Goal: Communication & Community: Share content

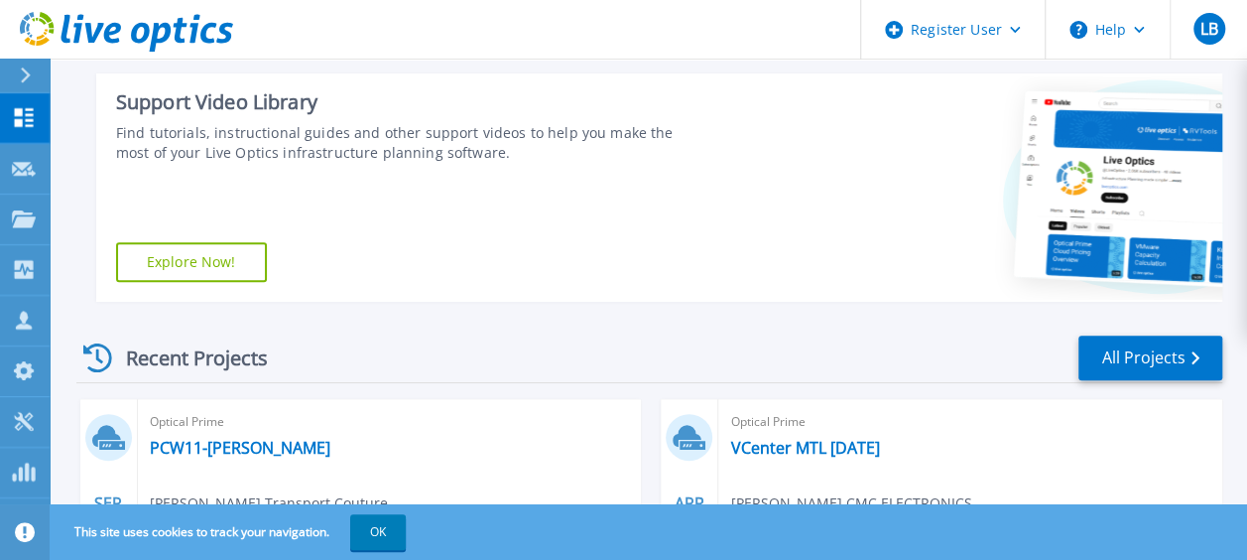
scroll to position [496, 0]
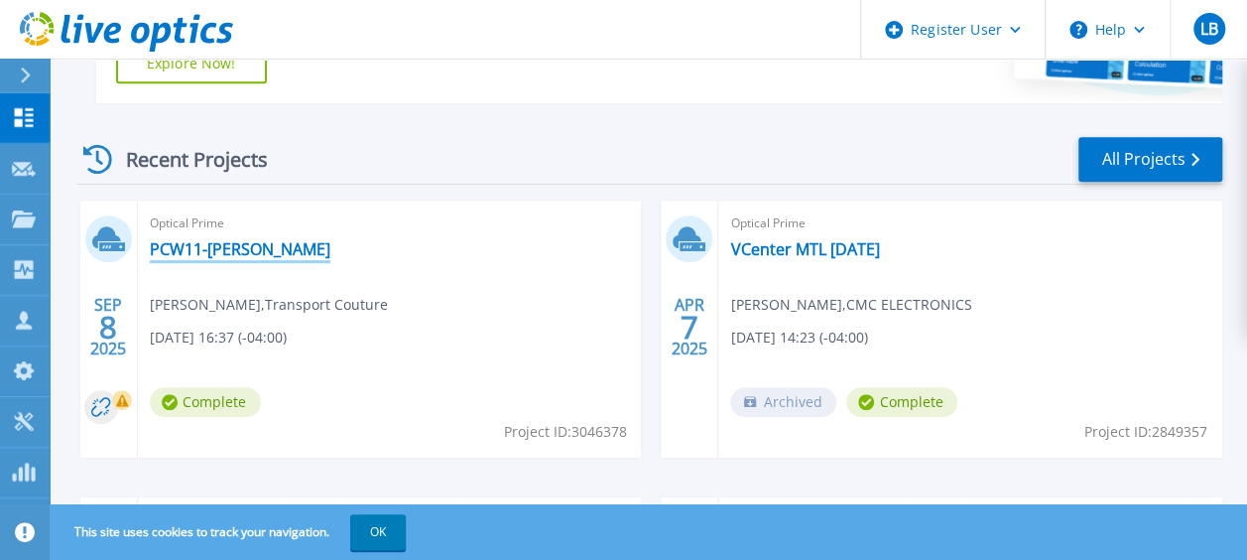
click at [230, 250] on link "PCW11-[PERSON_NAME]" at bounding box center [240, 249] width 181 height 20
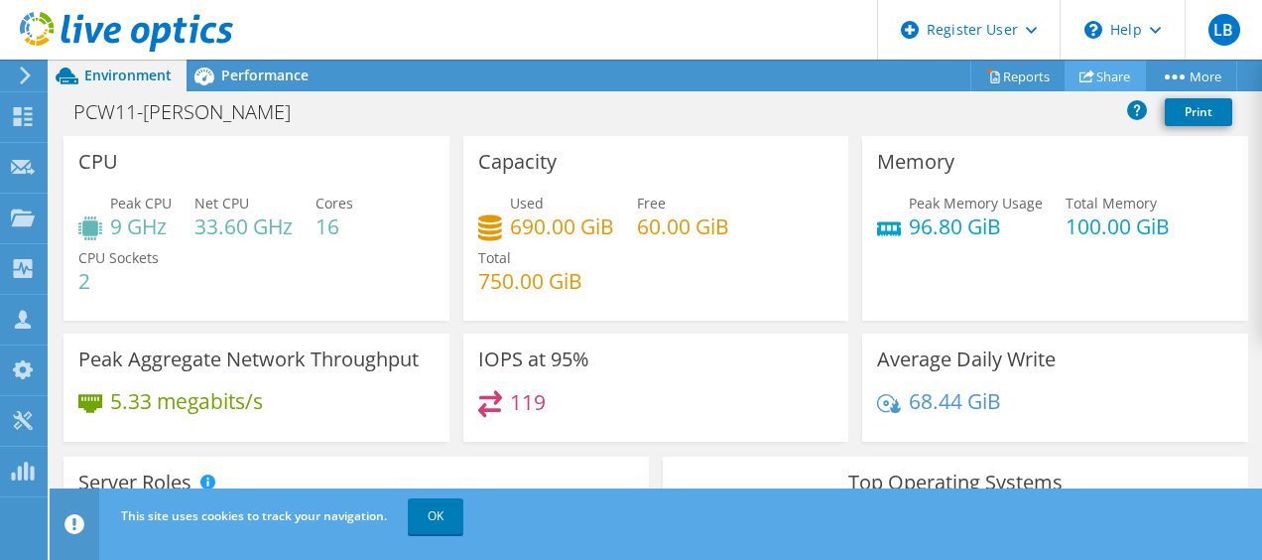
click at [1113, 67] on link "Share" at bounding box center [1105, 76] width 81 height 31
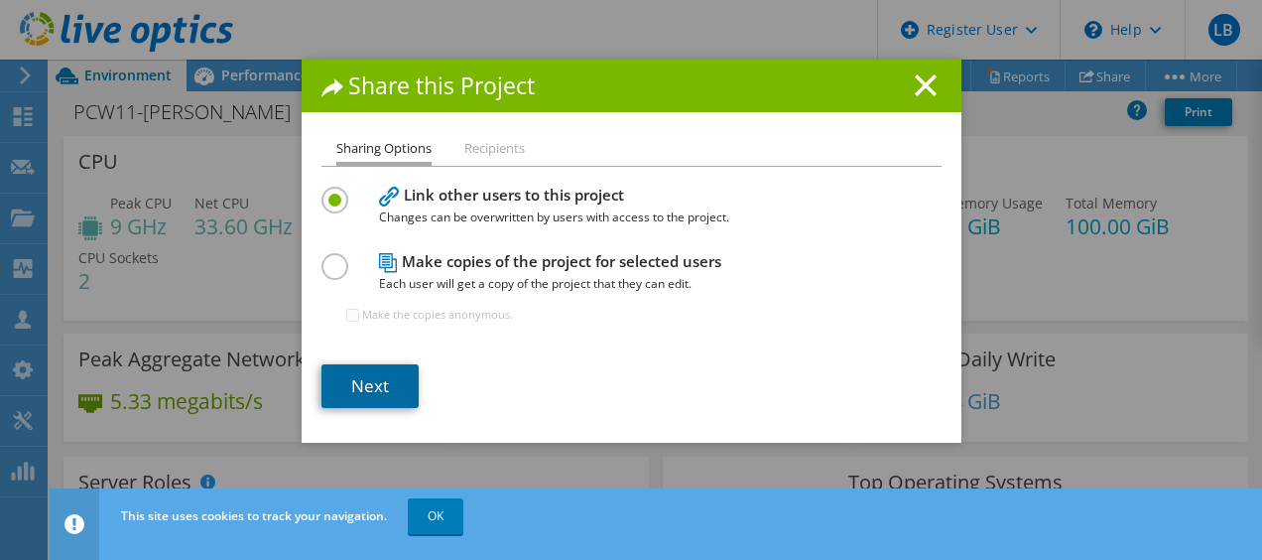
click at [352, 382] on link "Next" at bounding box center [370, 386] width 97 height 44
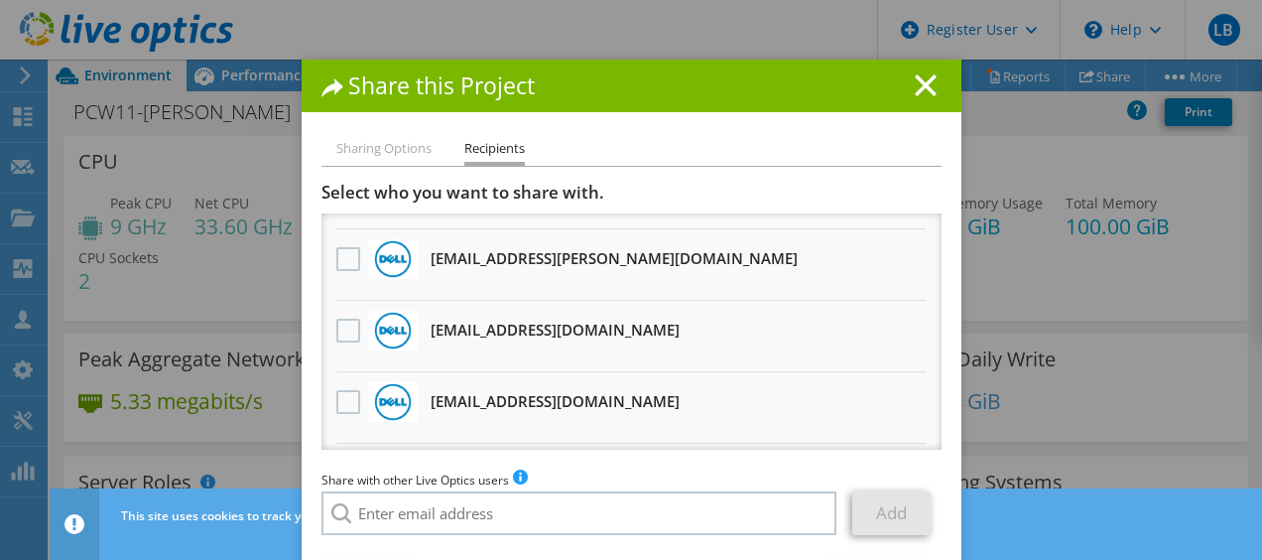
scroll to position [264, 0]
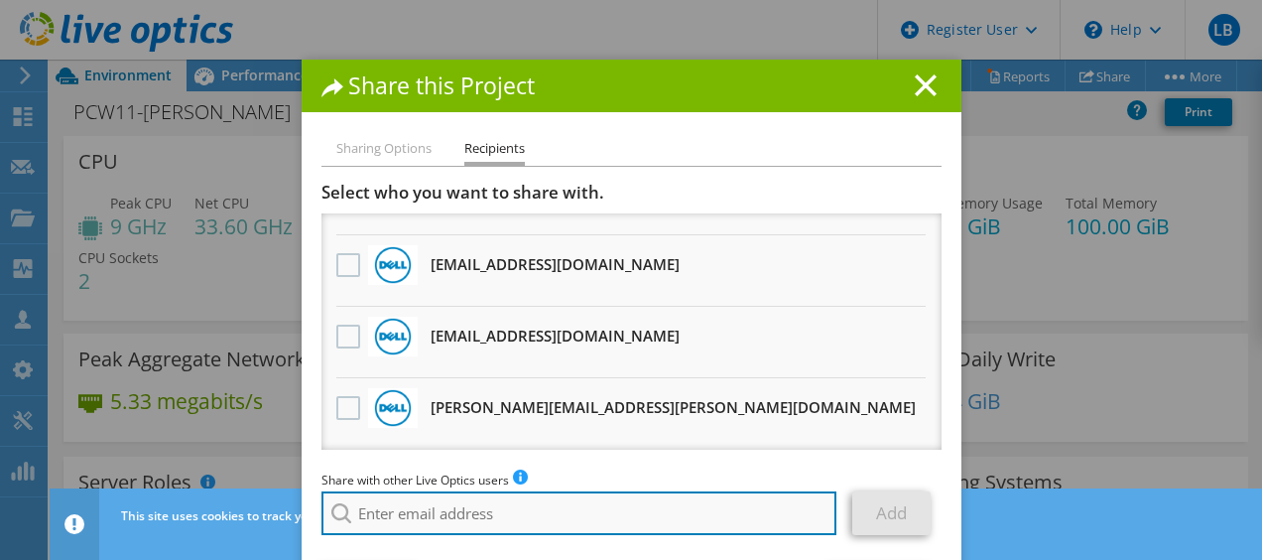
click at [429, 517] on input "search" at bounding box center [580, 513] width 516 height 44
drag, startPoint x: 417, startPoint y: 526, endPoint x: 339, endPoint y: 525, distance: 77.4
click at [339, 525] on input "youssef" at bounding box center [580, 513] width 516 height 44
paste input "Youssef.Samlaji@Dell.com"
click at [470, 533] on input "Youssef.Samlaji@Dell.com" at bounding box center [580, 513] width 516 height 44
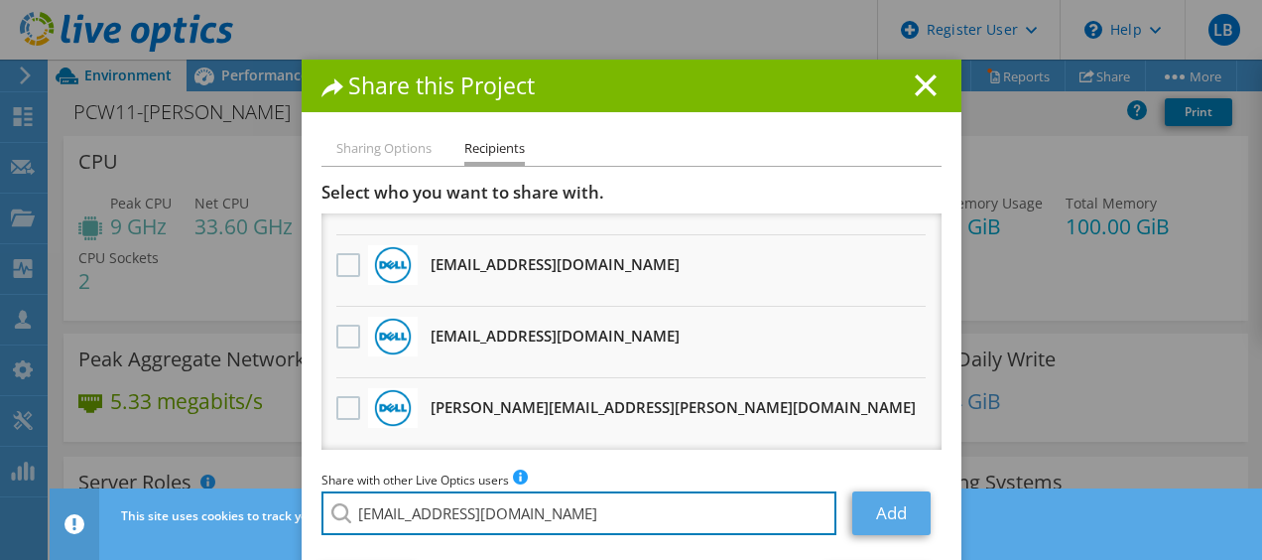
type input "Youssef.Samlaji@Dell.com"
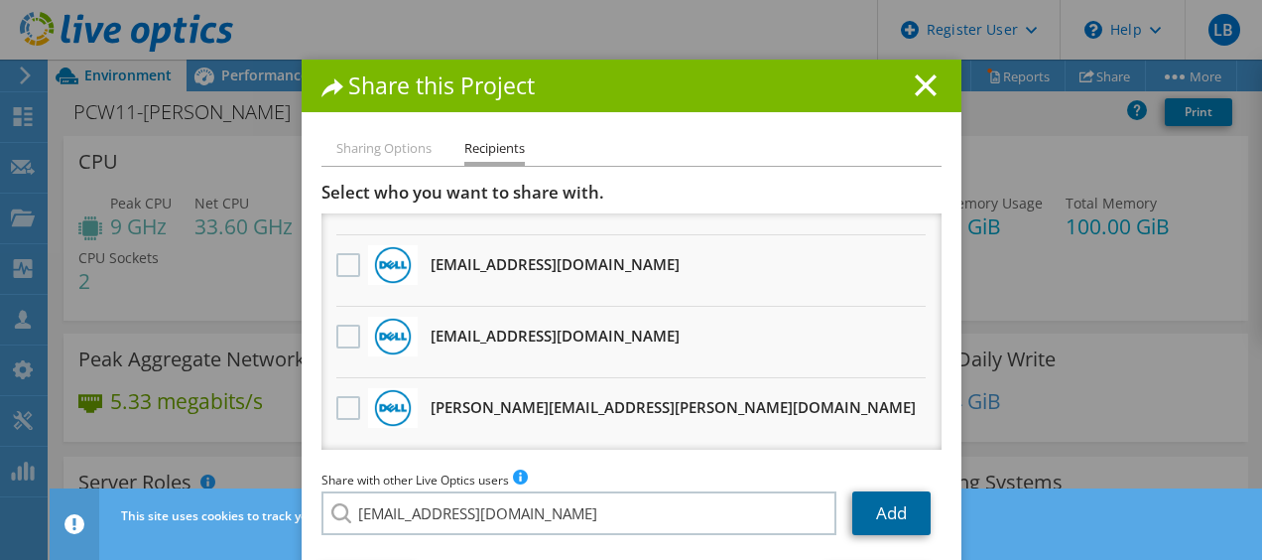
click at [872, 518] on link "Add" at bounding box center [891, 513] width 78 height 44
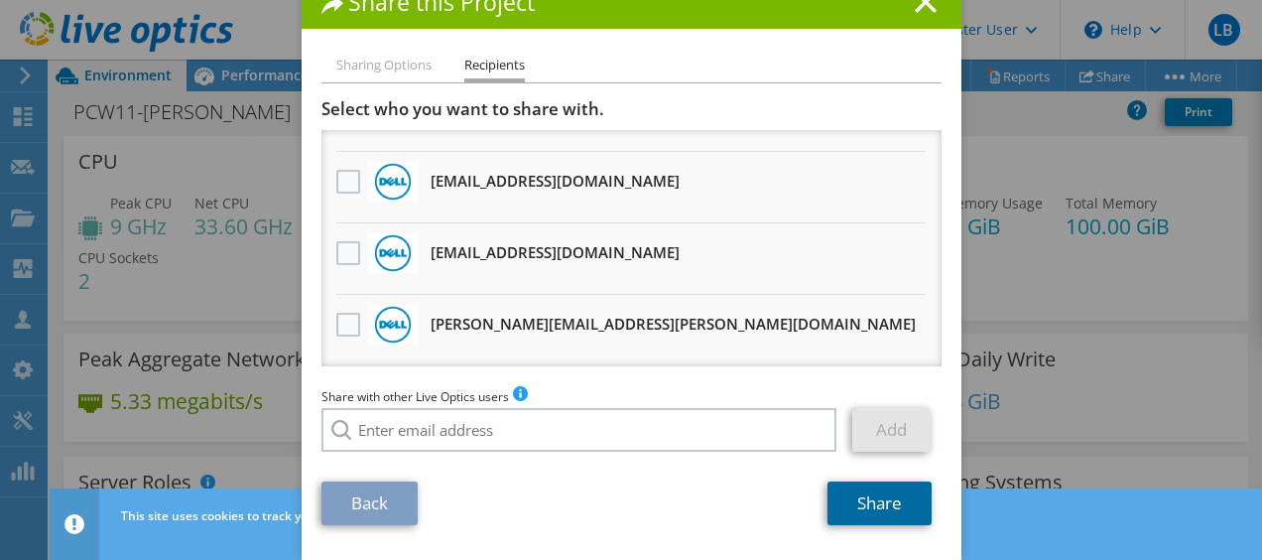
click at [838, 506] on link "Share" at bounding box center [880, 503] width 104 height 44
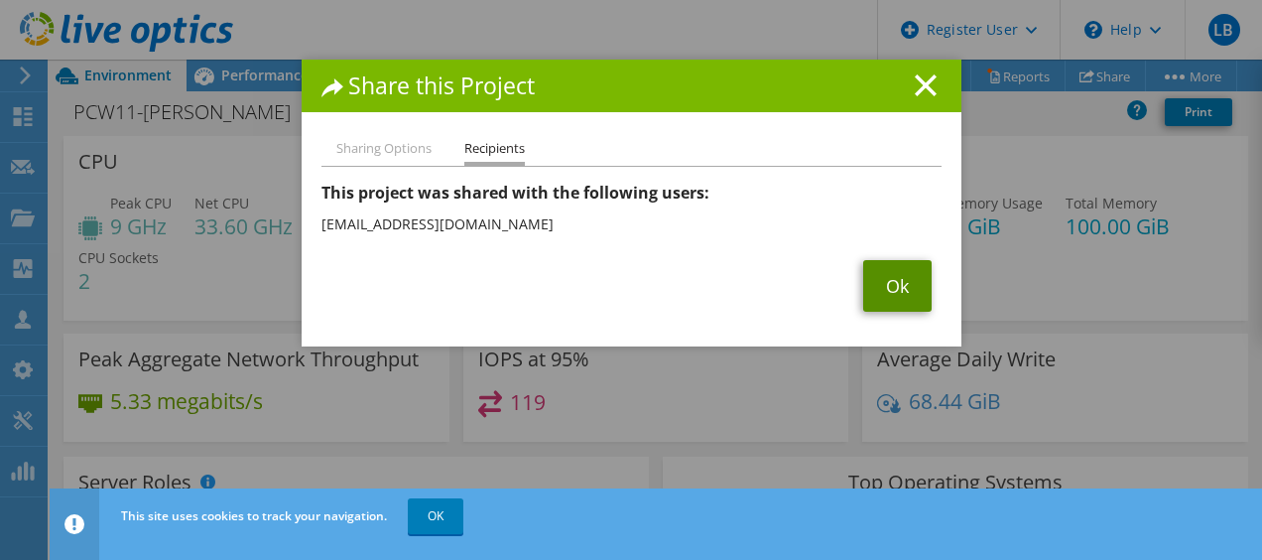
click at [863, 283] on link "Ok" at bounding box center [897, 286] width 68 height 52
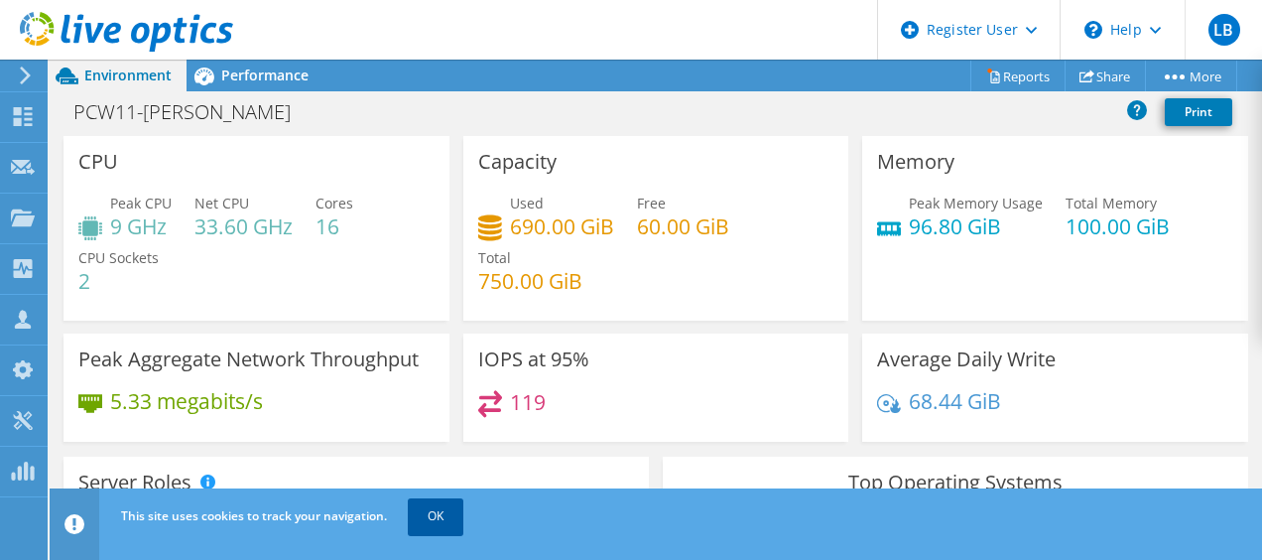
click at [415, 514] on link "OK" at bounding box center [436, 516] width 56 height 36
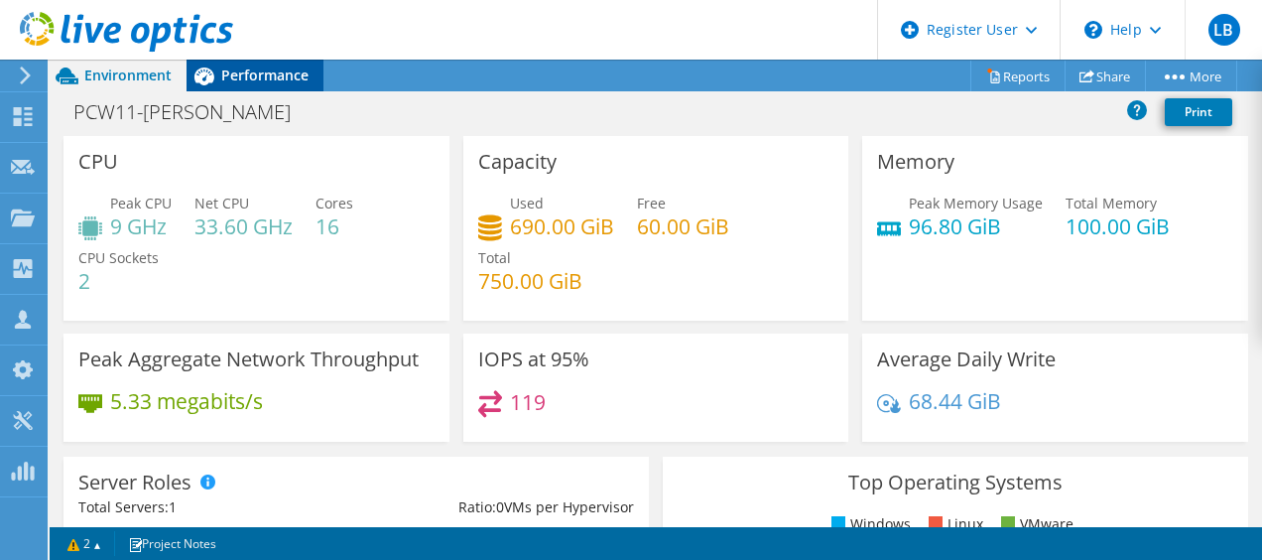
click at [232, 89] on div "Performance" at bounding box center [255, 76] width 137 height 32
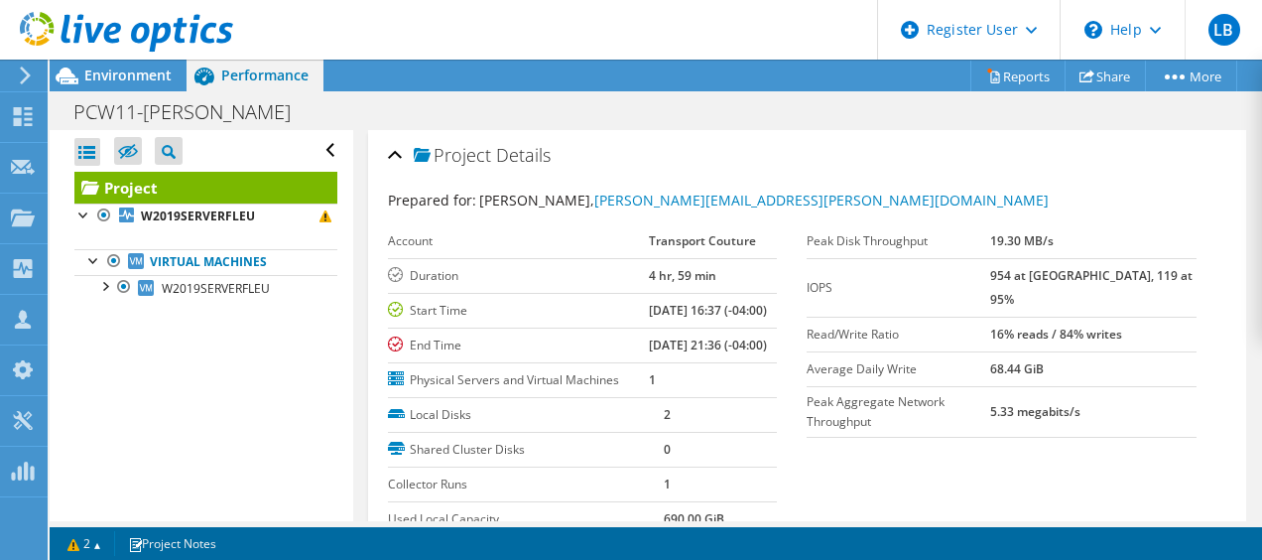
click at [194, 229] on ul "Virtual Machines W2019SERVERFLEU 0 C: 1 D:" at bounding box center [205, 274] width 263 height 91
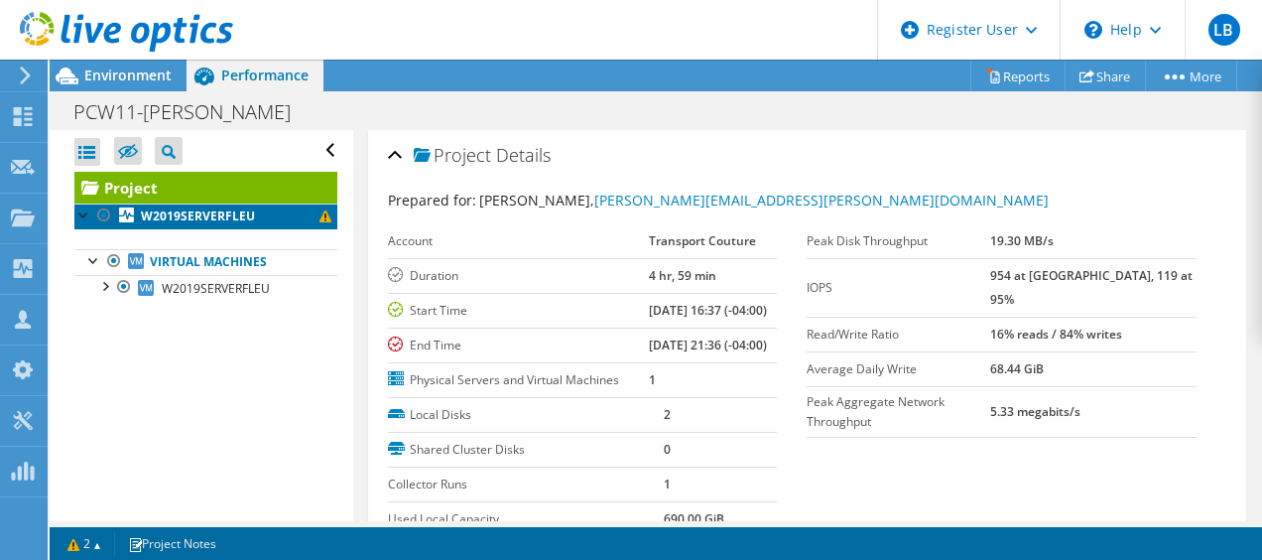
click at [194, 222] on b "W2019SERVERFLEU" at bounding box center [198, 215] width 114 height 17
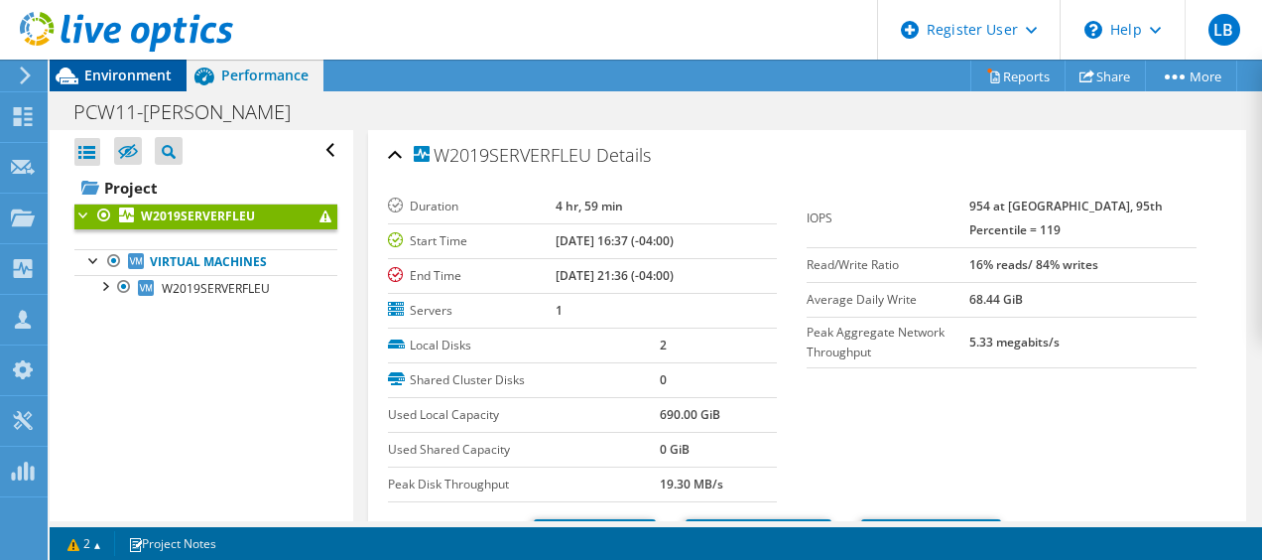
click at [90, 85] on div "Environment" at bounding box center [118, 76] width 137 height 32
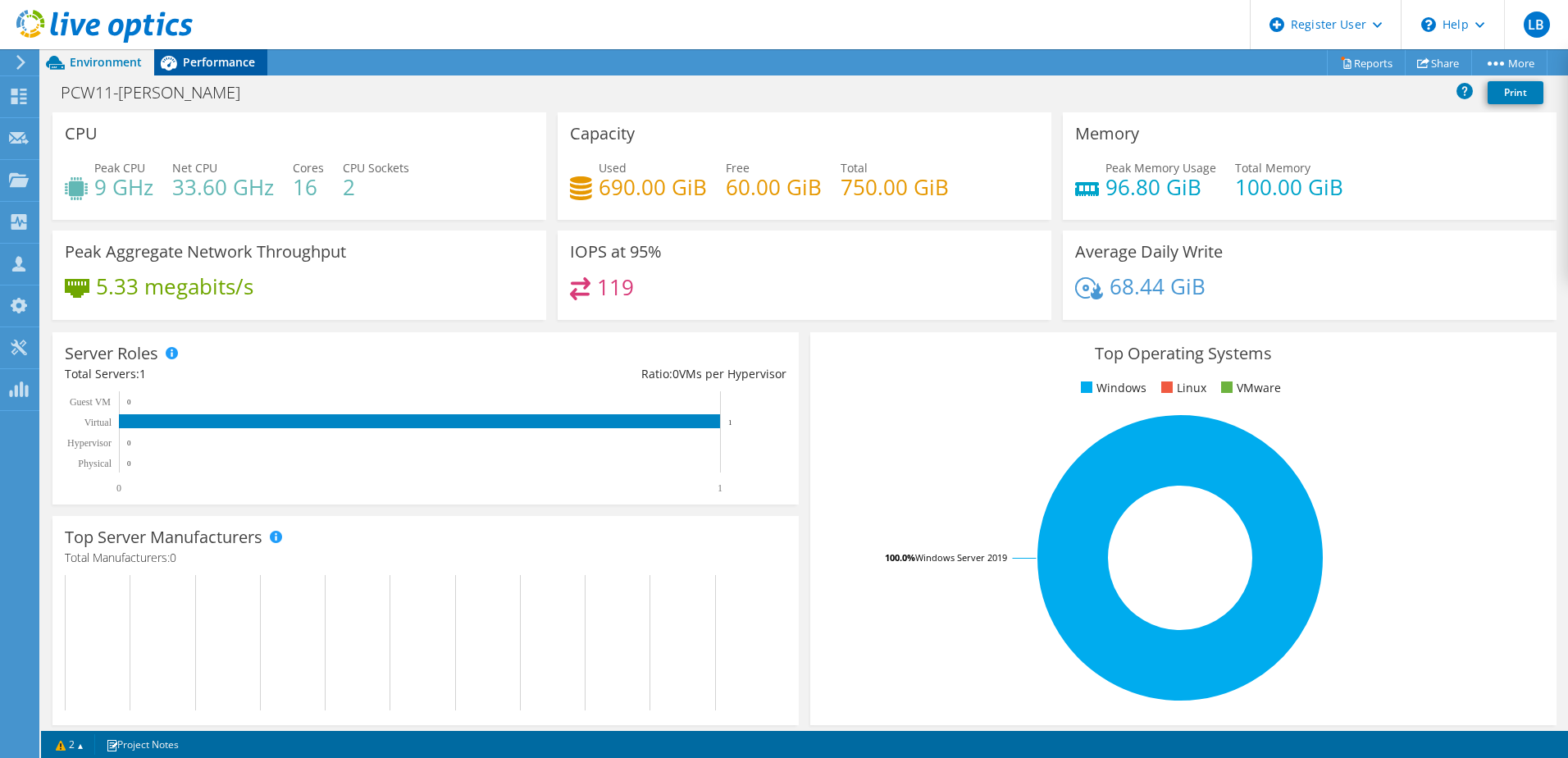
click at [183, 55] on span "Performance" at bounding box center [218, 61] width 72 height 16
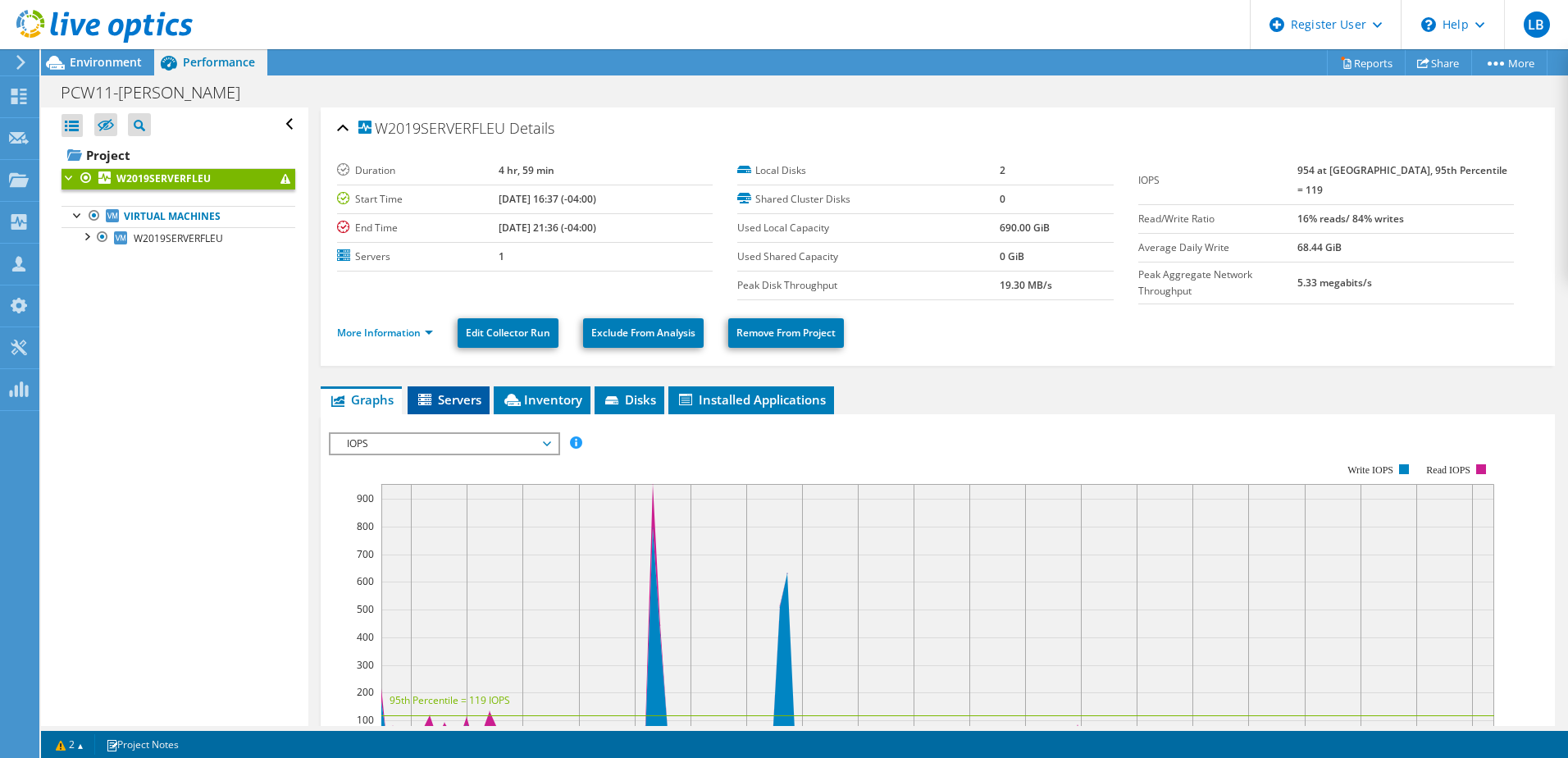
click at [460, 405] on li "Servers" at bounding box center [448, 400] width 82 height 28
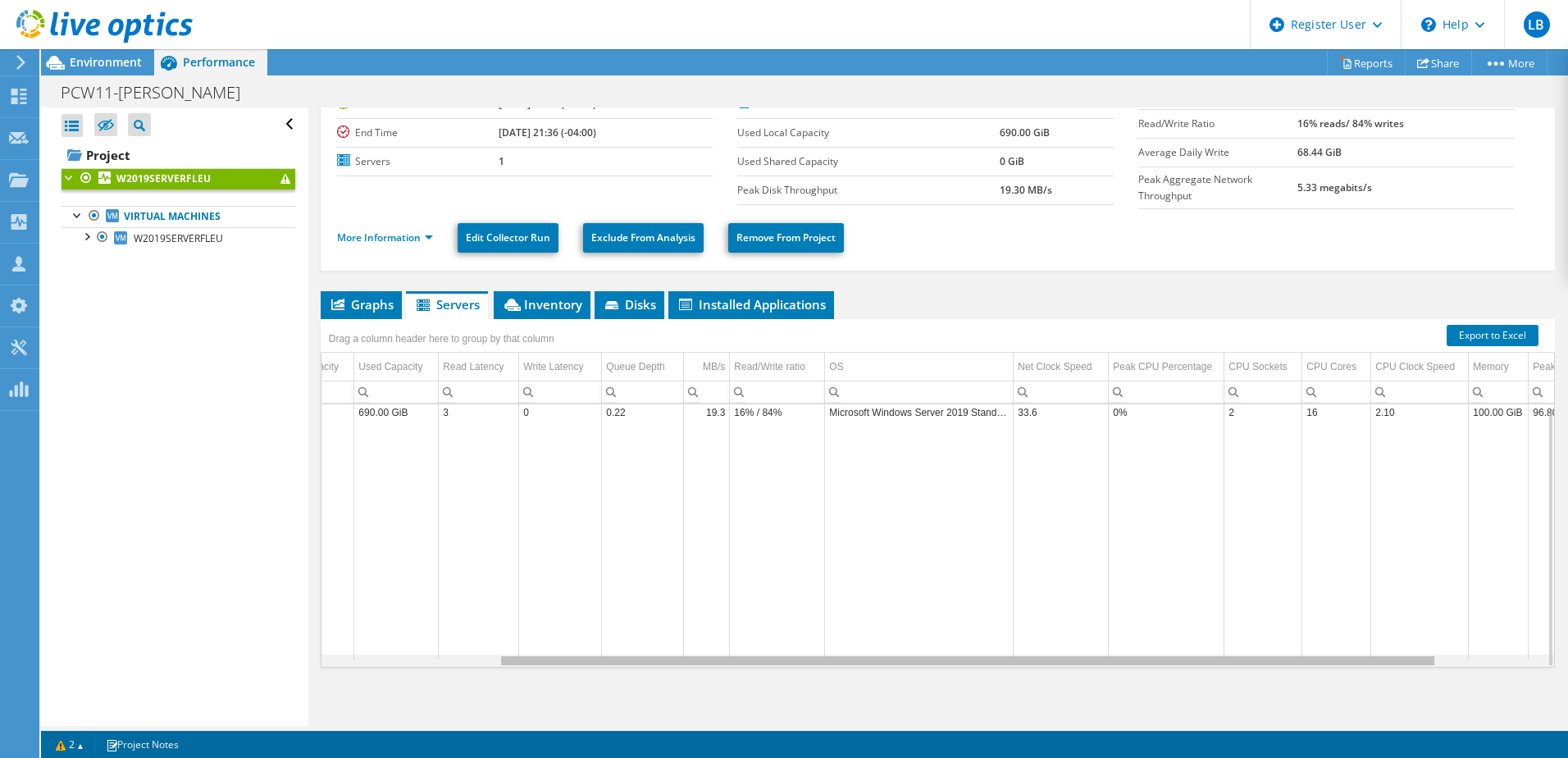
scroll to position [0, 279]
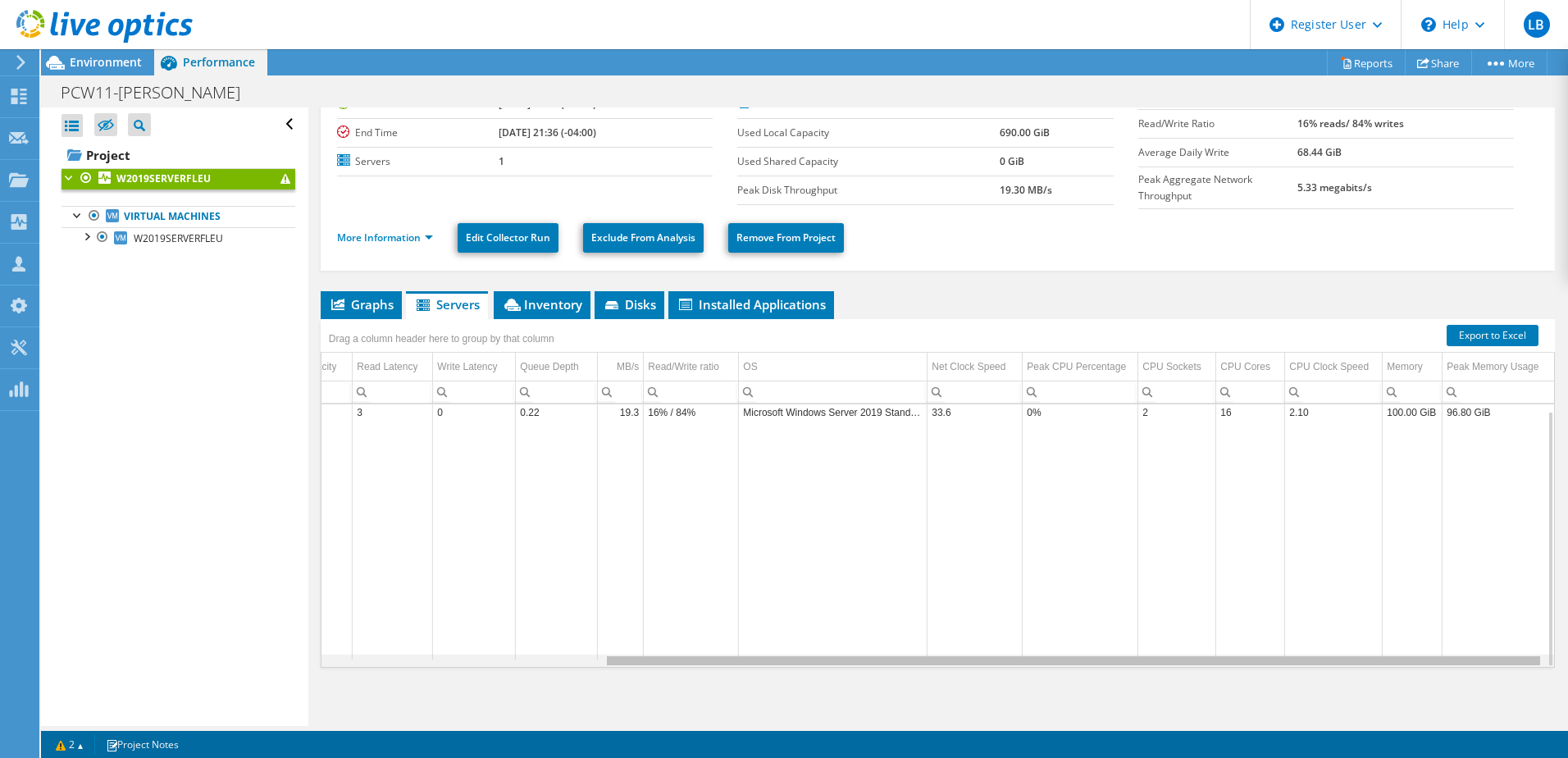
drag, startPoint x: 774, startPoint y: 657, endPoint x: 1103, endPoint y: 651, distance: 329.1
click at [1042, 462] on body "LB Dell User Loic Boget Loic.Boget@dell.com Dell My Profile Log Out \n Help Exp…" at bounding box center [784, 379] width 1568 height 758
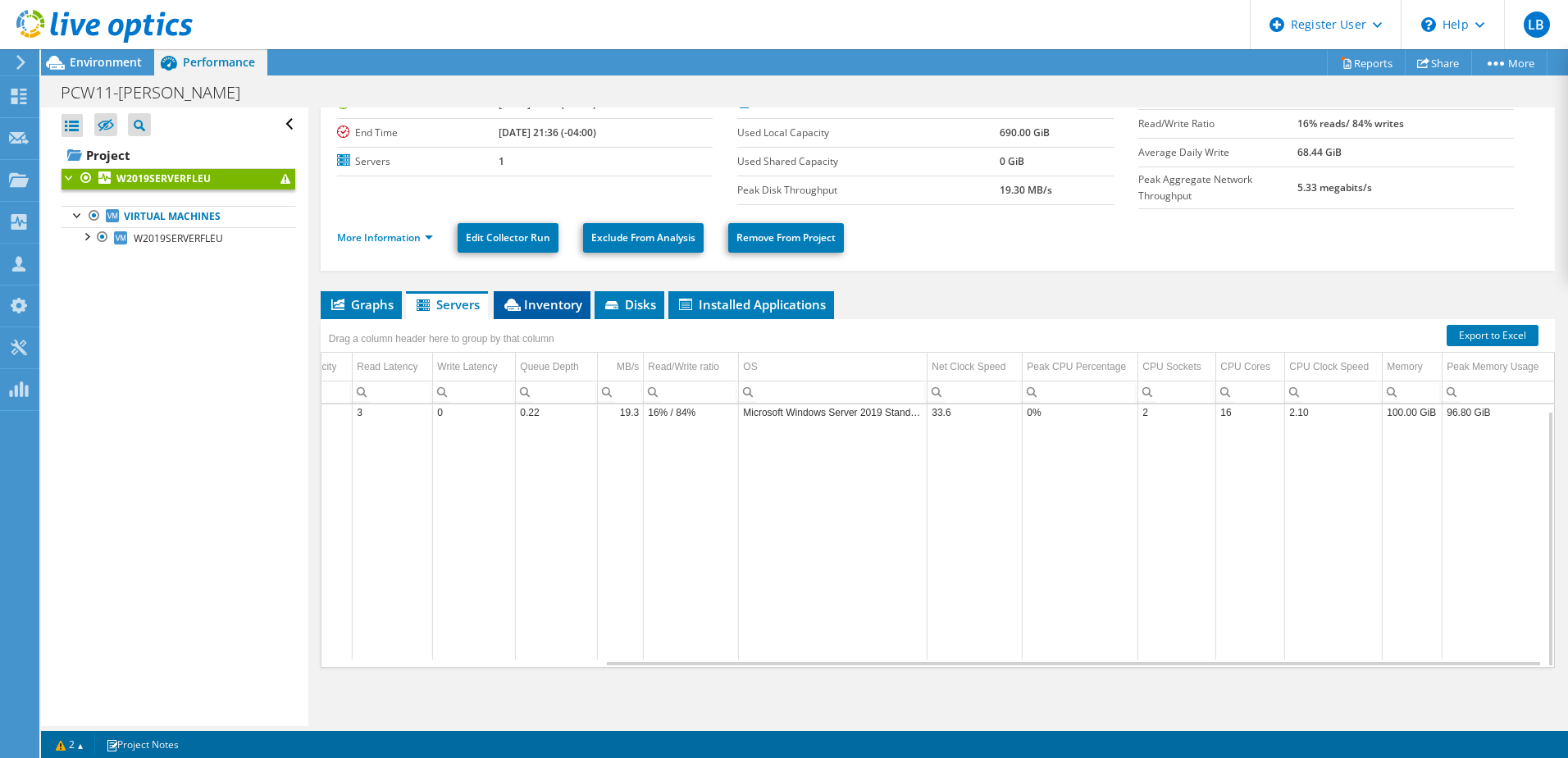
click at [560, 298] on span "Inventory" at bounding box center [541, 304] width 80 height 17
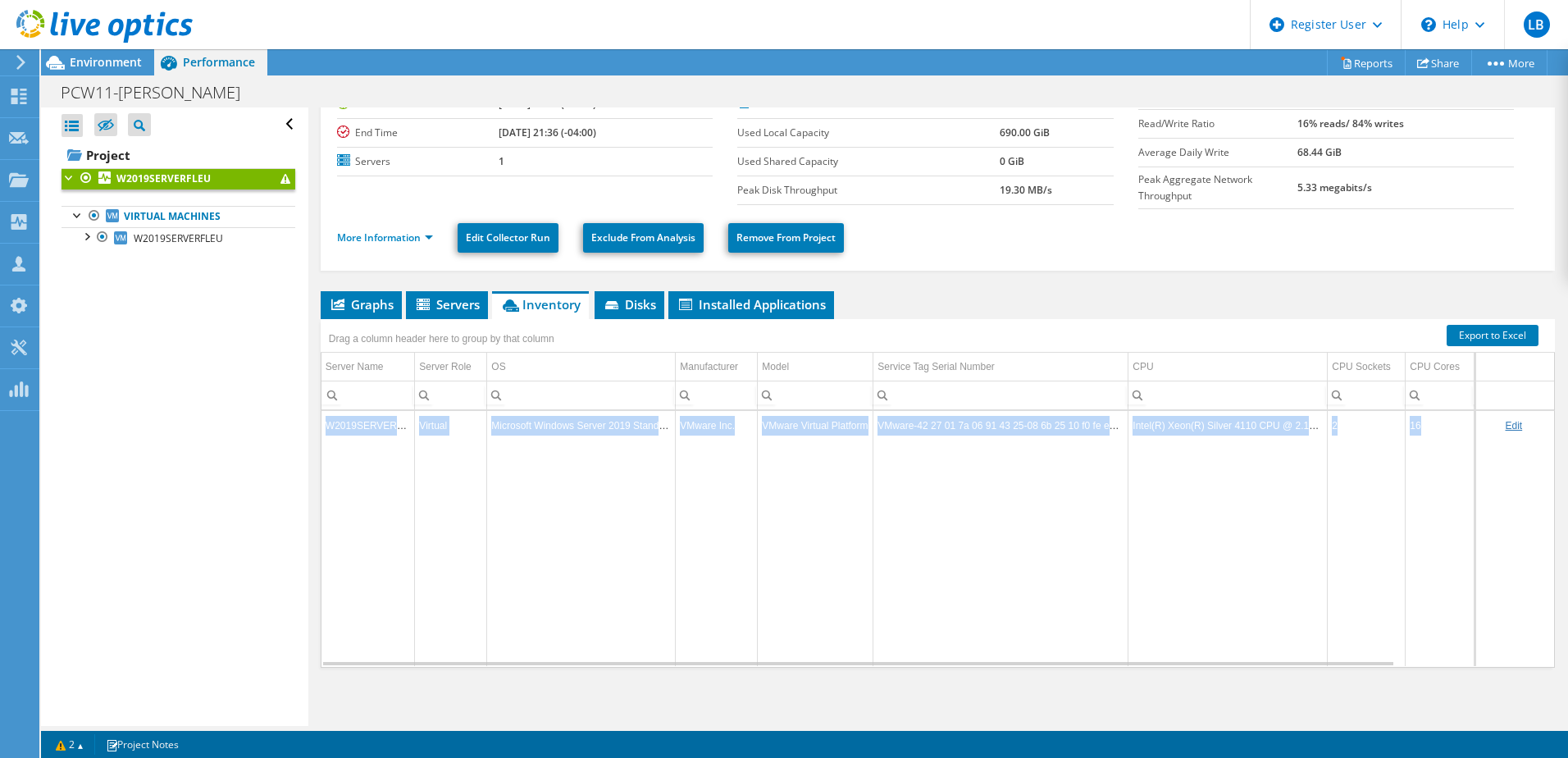
drag, startPoint x: 884, startPoint y: 665, endPoint x: 793, endPoint y: 651, distance: 92.1
click at [793, 462] on div "Graphs Servers Inventory Hypervisor Disks Cluster Disks Installed Applications …" at bounding box center [937, 496] width 1234 height 410
drag, startPoint x: 794, startPoint y: 651, endPoint x: 1150, endPoint y: 565, distance: 366.2
click at [1042, 462] on td "Data grid" at bounding box center [1227, 553] width 199 height 226
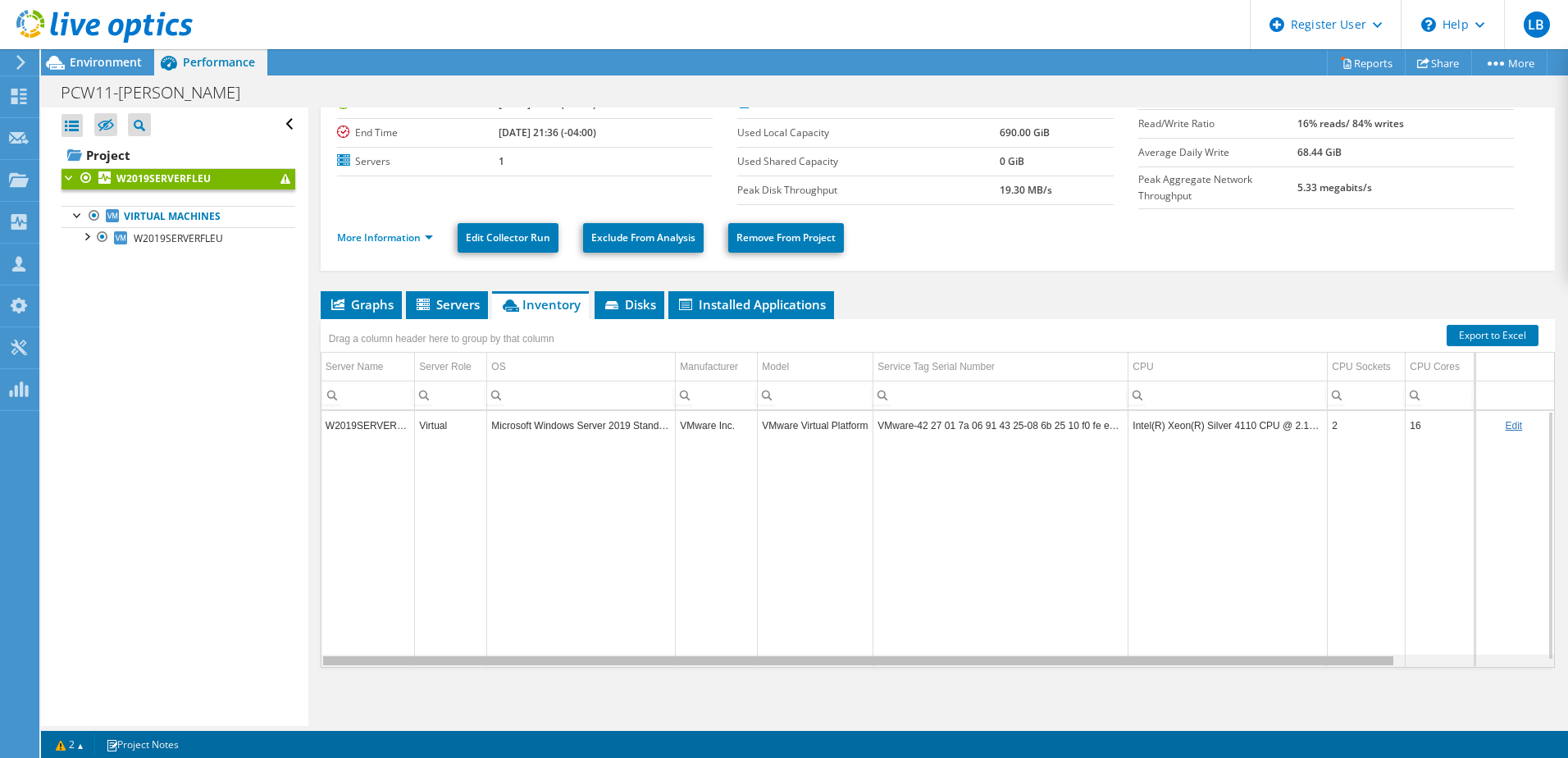
drag, startPoint x: 987, startPoint y: 662, endPoint x: 838, endPoint y: 635, distance: 151.4
click at [838, 462] on body "LB Dell User Loic Boget Loic.Boget@dell.com Dell My Profile Log Out \n Help Exp…" at bounding box center [784, 379] width 1568 height 758
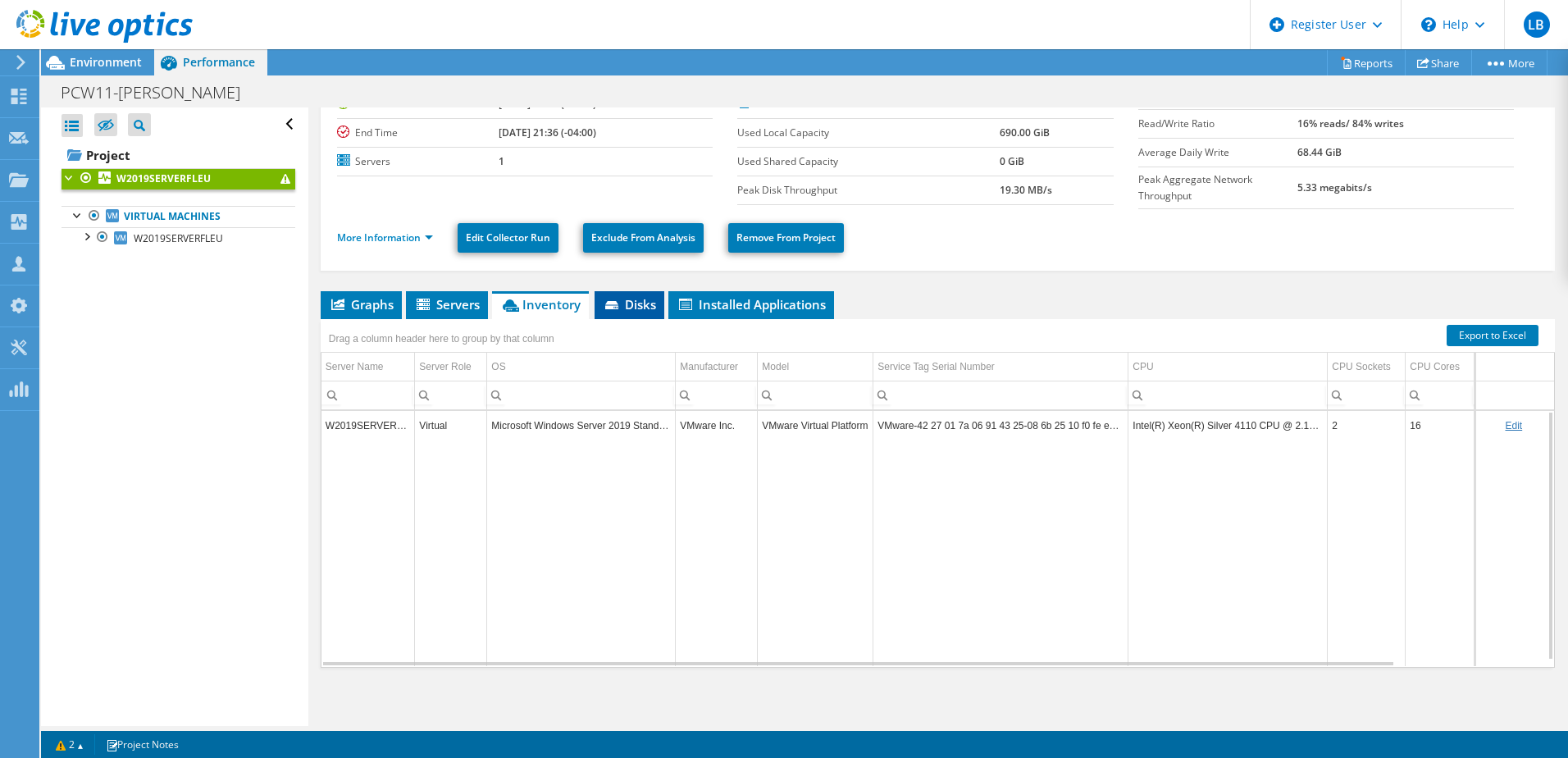
click at [646, 311] on li "Disks" at bounding box center [629, 305] width 69 height 28
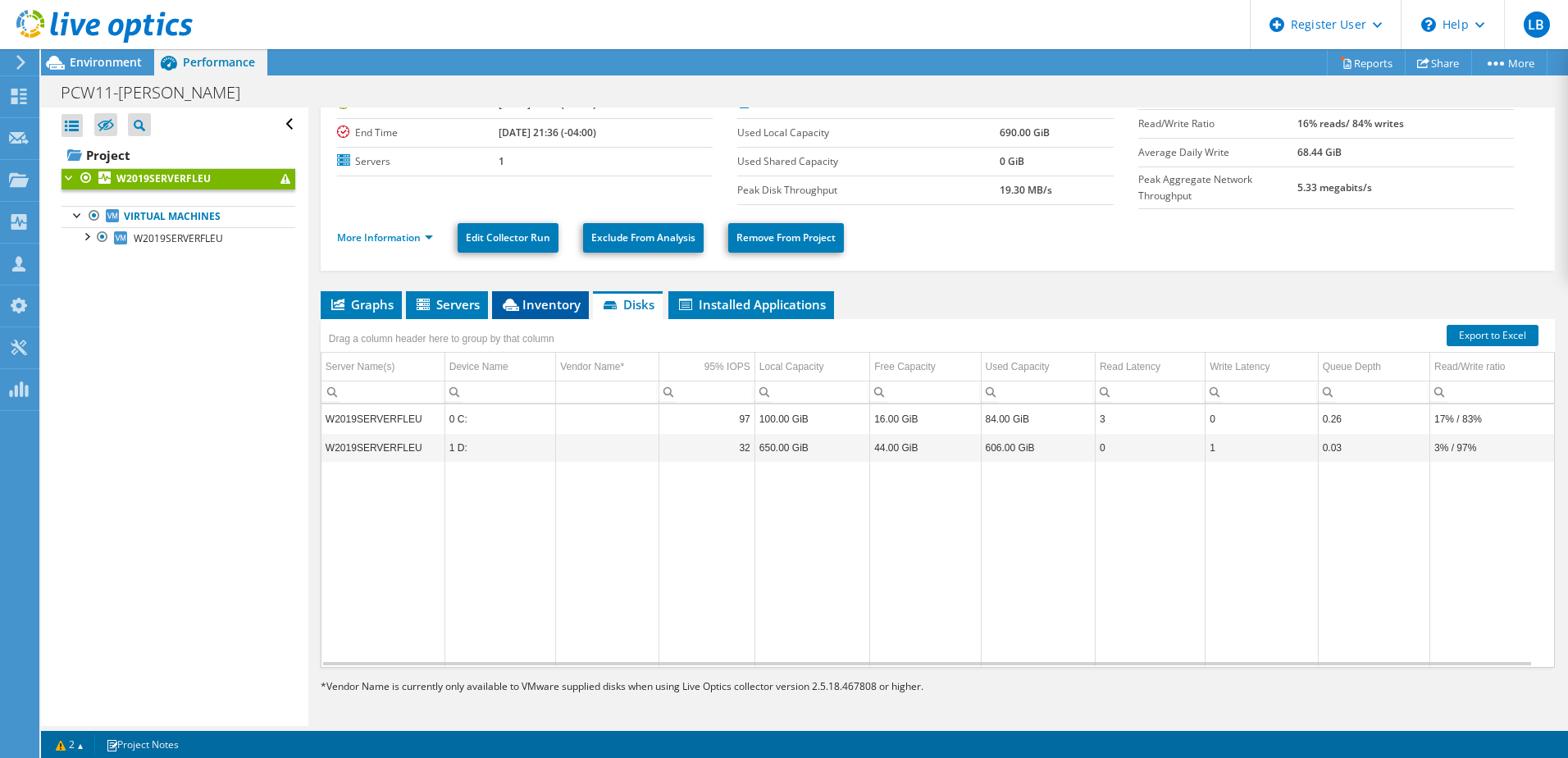
click at [525, 306] on span "Inventory" at bounding box center [540, 304] width 80 height 17
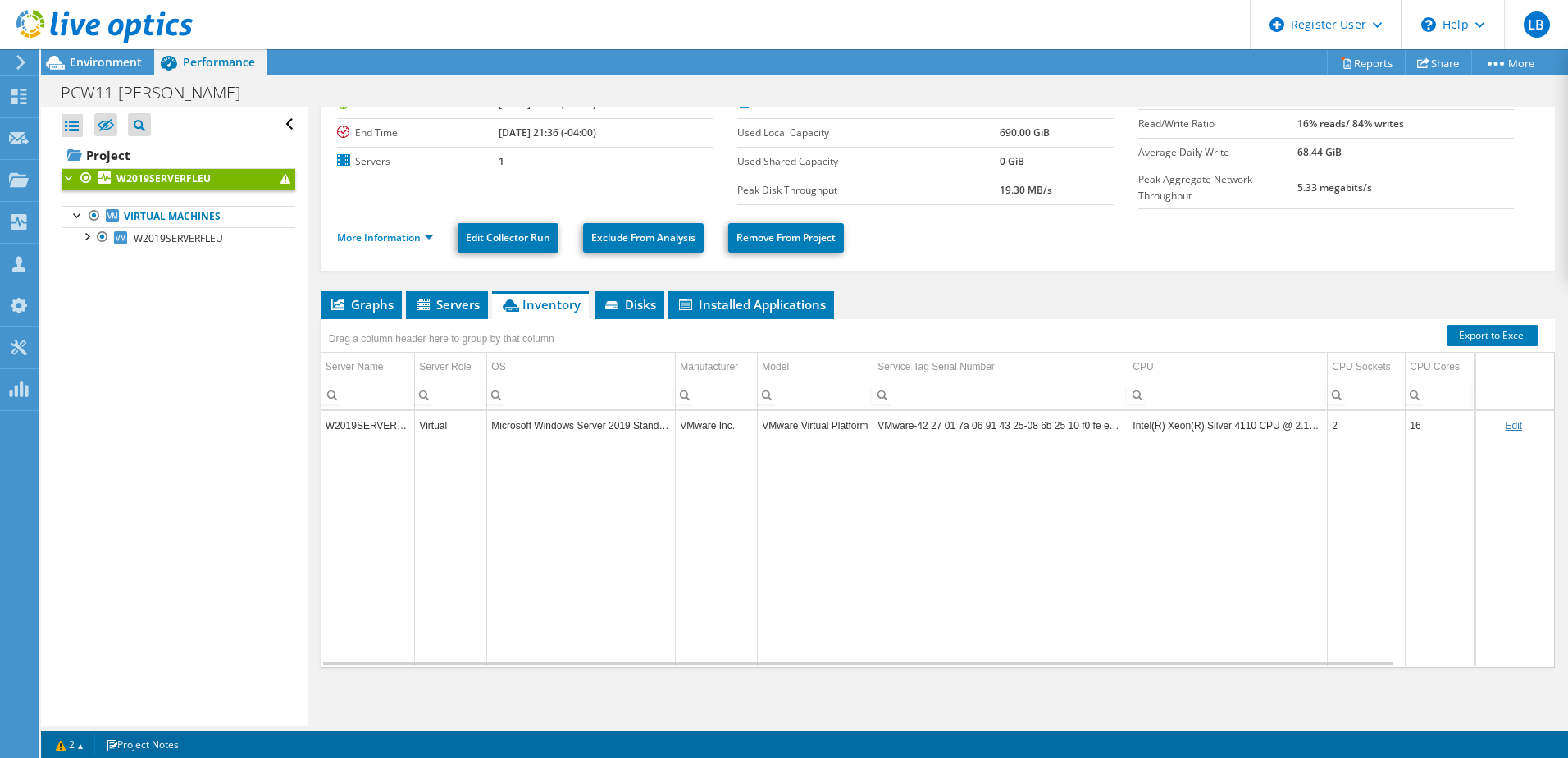
click at [453, 276] on div "W2019SERVERFLEU Details Duration 4 hr, 59 min Start Time 09/08/2025, 16:37 (-04…" at bounding box center [937, 371] width 1259 height 717
click at [455, 312] on li "Servers" at bounding box center [446, 305] width 82 height 28
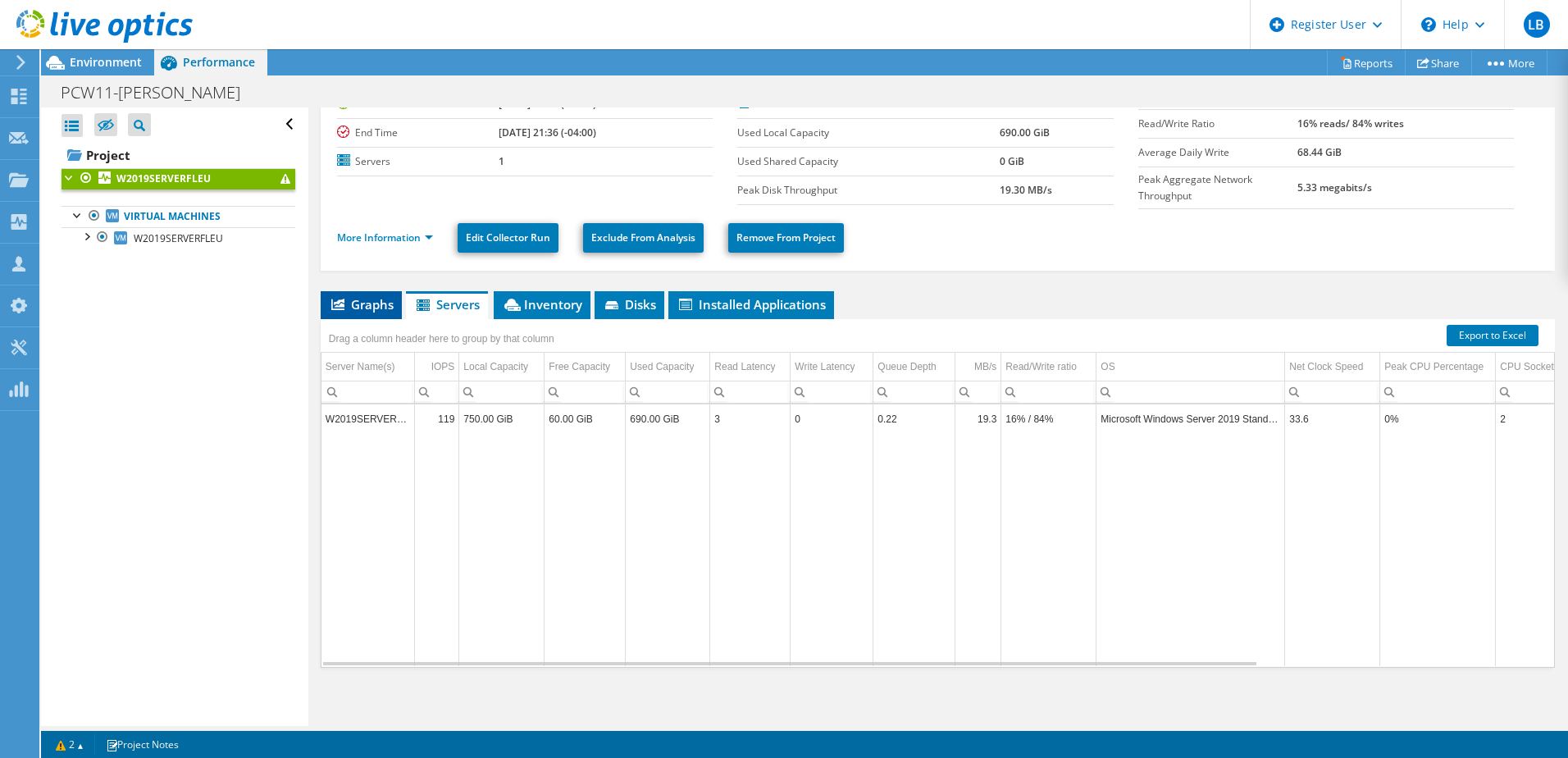
click at [385, 307] on span "Graphs" at bounding box center [361, 304] width 64 height 17
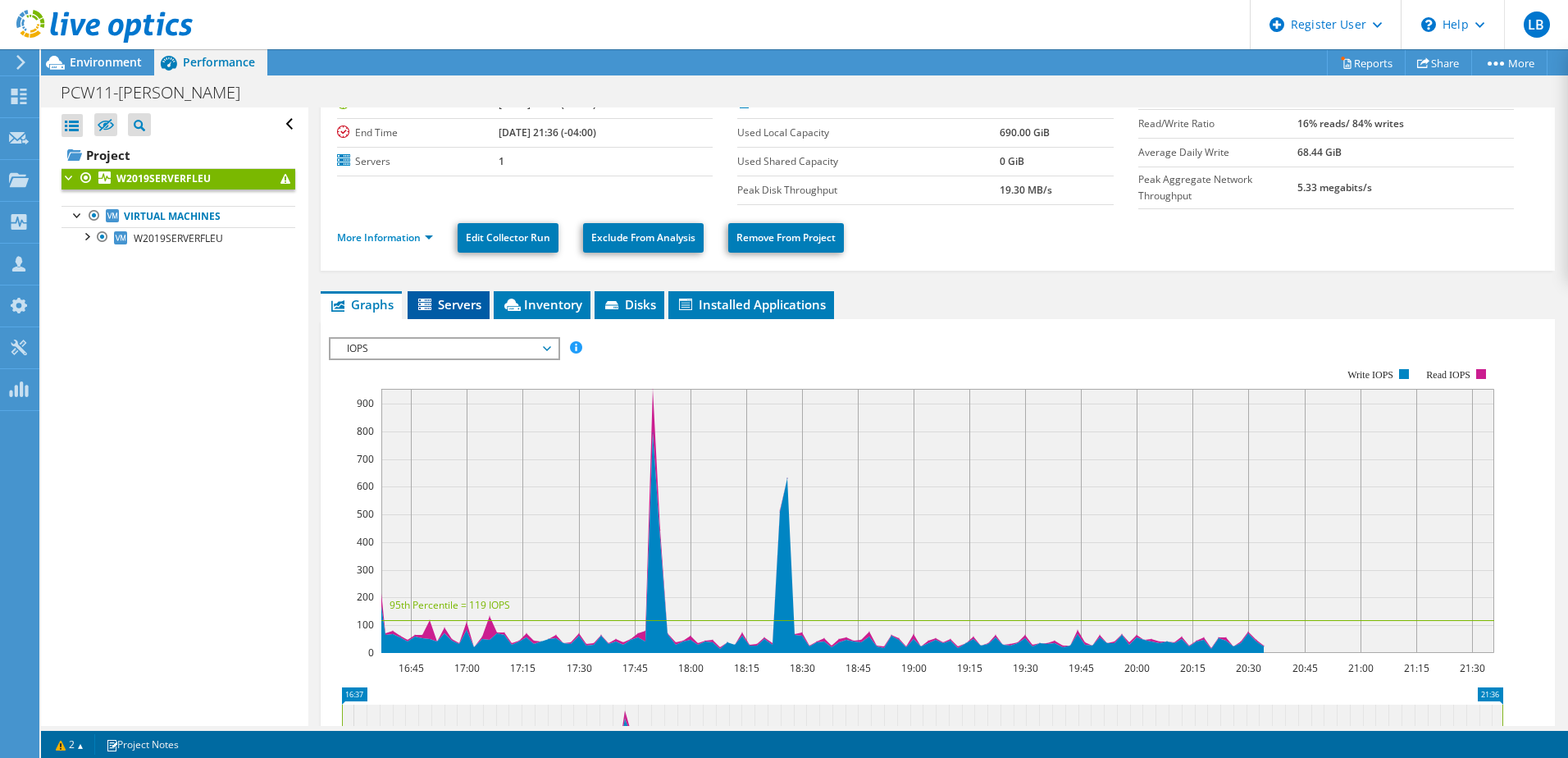
click at [429, 308] on li "Servers" at bounding box center [448, 305] width 82 height 28
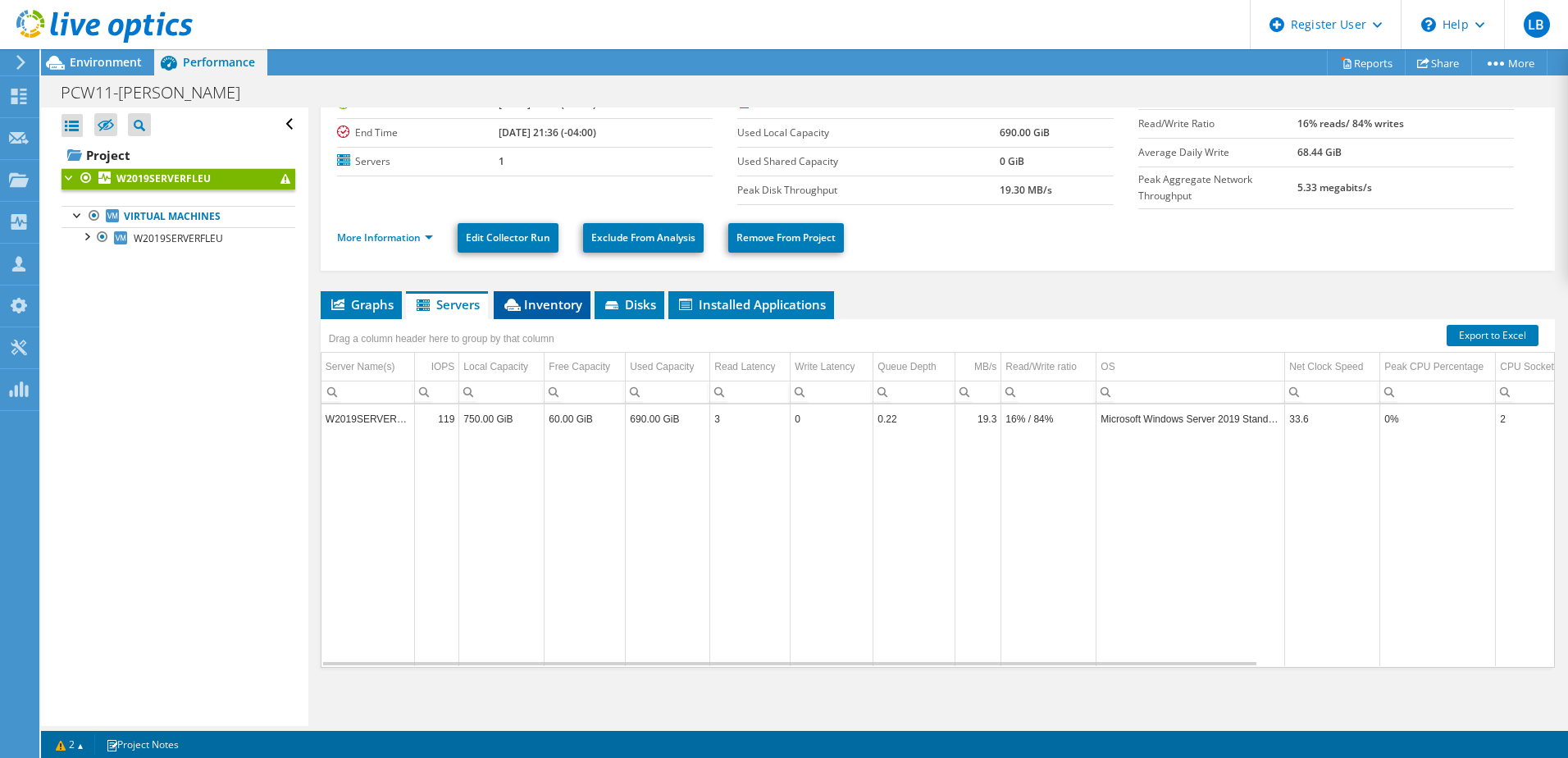
click at [542, 303] on span "Inventory" at bounding box center [541, 304] width 80 height 17
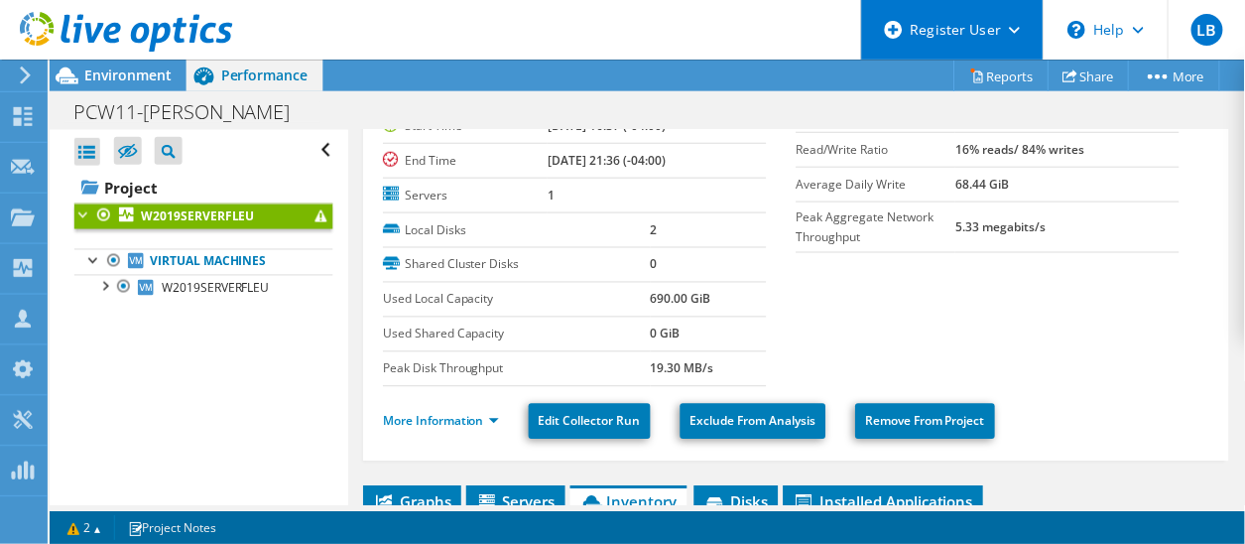
scroll to position [115, 0]
